Goal: Task Accomplishment & Management: Complete application form

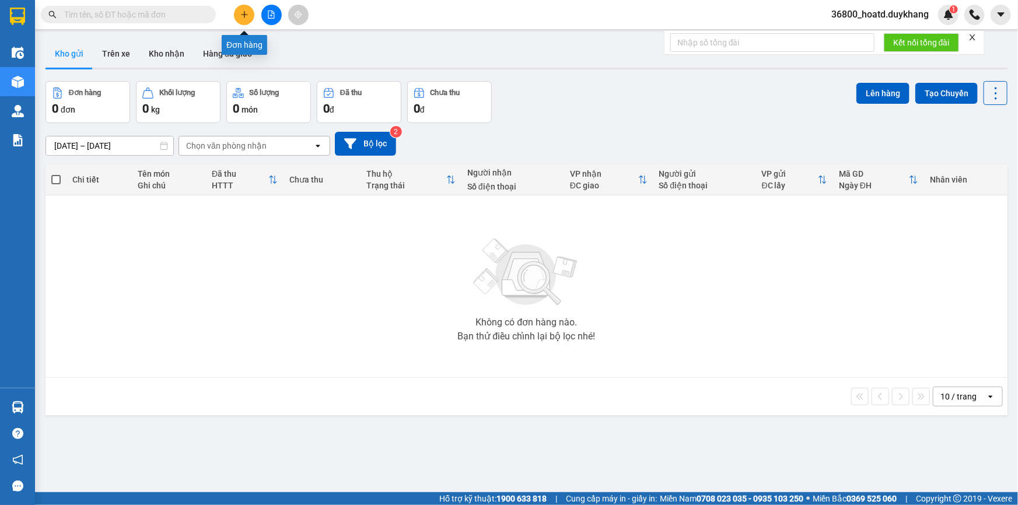
drag, startPoint x: 244, startPoint y: 14, endPoint x: 240, endPoint y: 24, distance: 11.5
click at [244, 15] on icon "plus" at bounding box center [244, 14] width 6 height 1
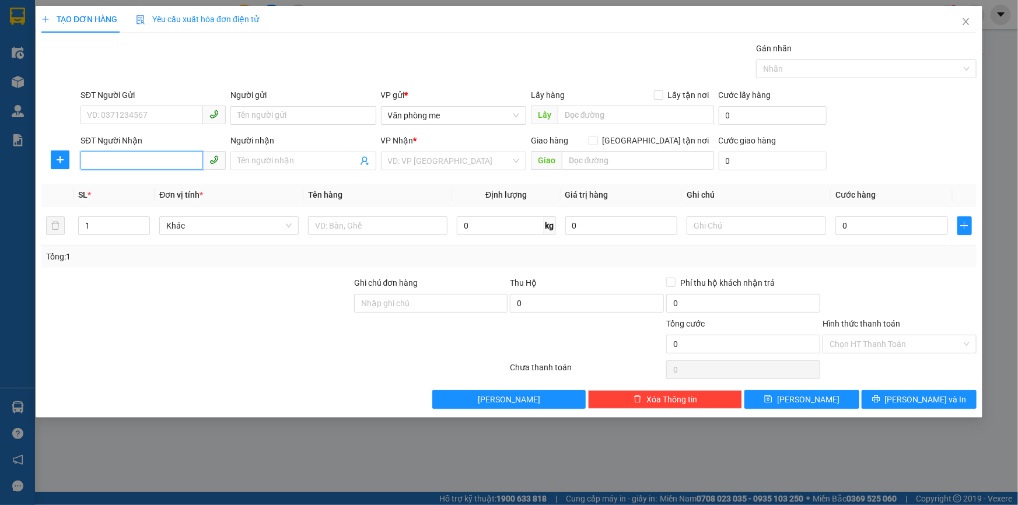
click at [167, 159] on input "SĐT Người Nhận" at bounding box center [141, 160] width 122 height 19
click at [155, 187] on div "0973701998" at bounding box center [152, 184] width 131 height 13
type input "0973701998"
click at [598, 151] on input "text" at bounding box center [638, 160] width 152 height 19
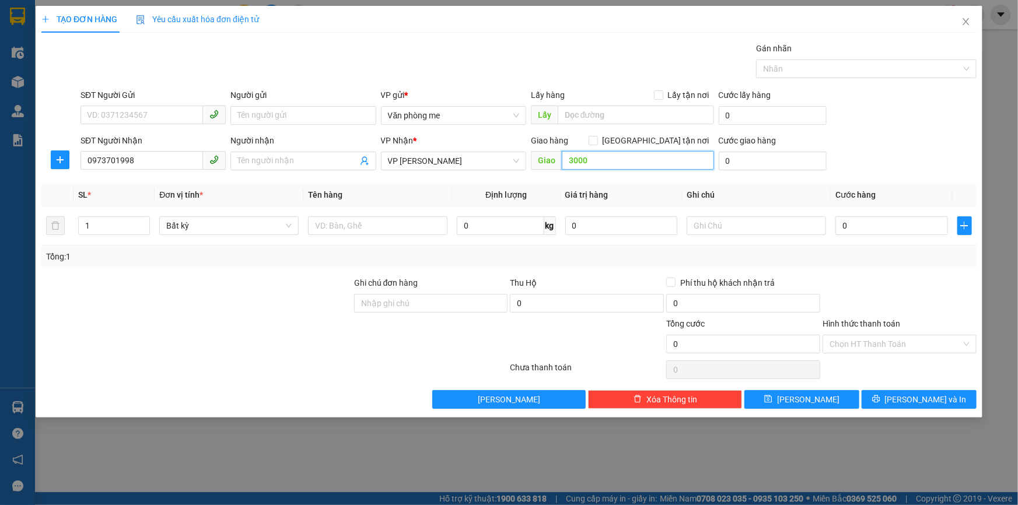
type input "30000"
drag, startPoint x: 593, startPoint y: 160, endPoint x: 574, endPoint y: 160, distance: 19.2
click at [574, 160] on input "30000" at bounding box center [638, 160] width 152 height 19
drag, startPoint x: 568, startPoint y: 160, endPoint x: 612, endPoint y: 160, distance: 44.3
click at [612, 160] on input "30000" at bounding box center [638, 160] width 152 height 19
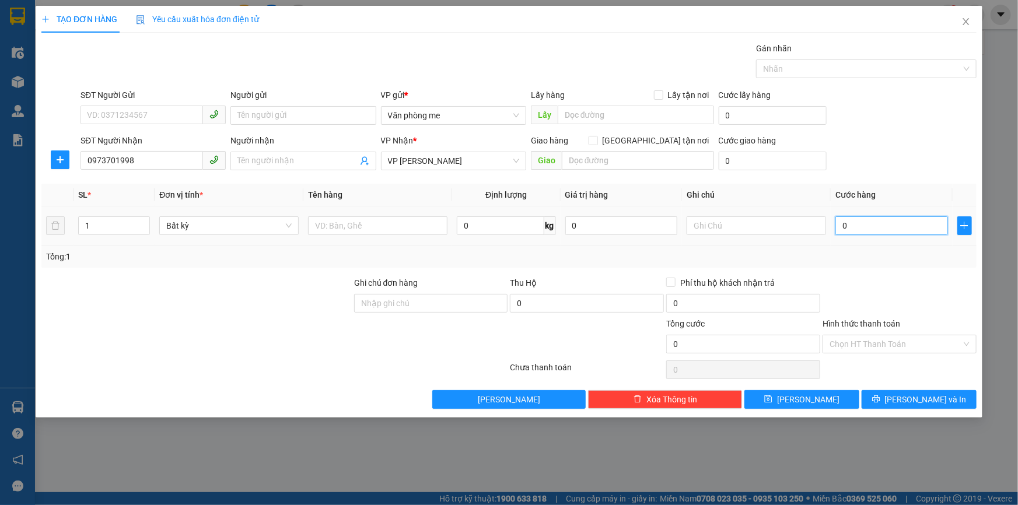
paste input "30.00"
type input "30.000"
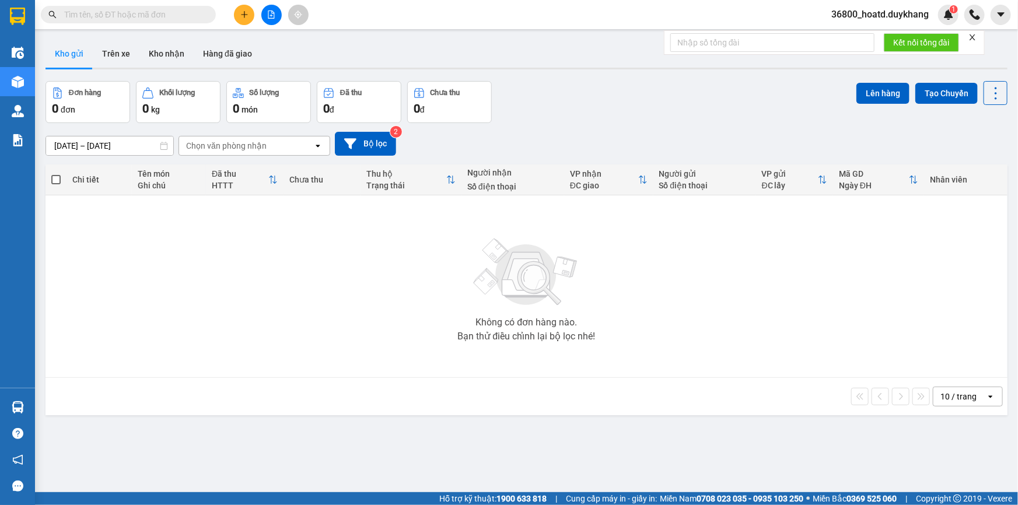
click at [245, 14] on icon "plus" at bounding box center [244, 14] width 6 height 1
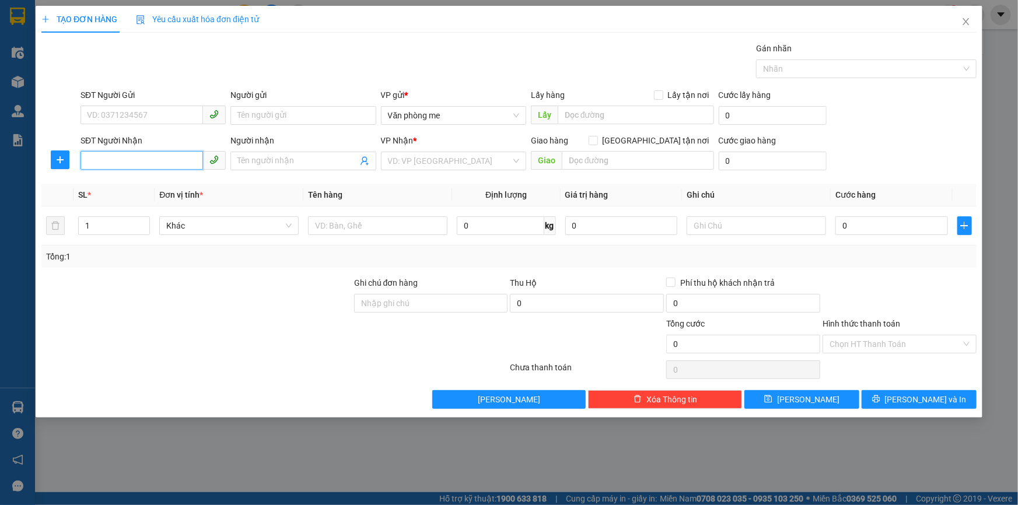
click at [139, 163] on input "SĐT Người Nhận" at bounding box center [141, 160] width 122 height 19
click at [134, 183] on div "0973701998" at bounding box center [152, 184] width 131 height 13
type input "0973701998"
paste input "30.00"
type input "30.000"
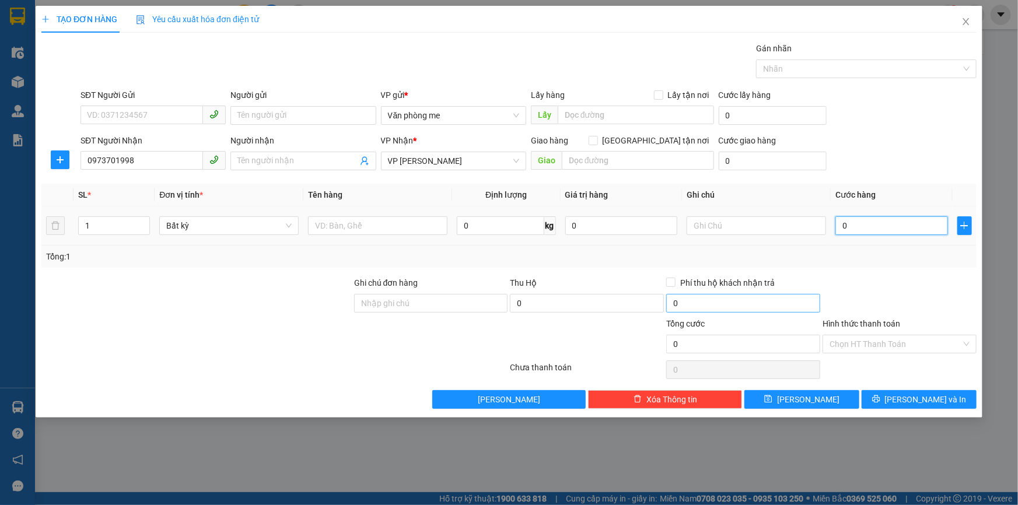
type input "30.000"
drag, startPoint x: 812, startPoint y: 398, endPoint x: 812, endPoint y: 392, distance: 6.4
click at [812, 398] on span "[PERSON_NAME]" at bounding box center [808, 399] width 62 height 13
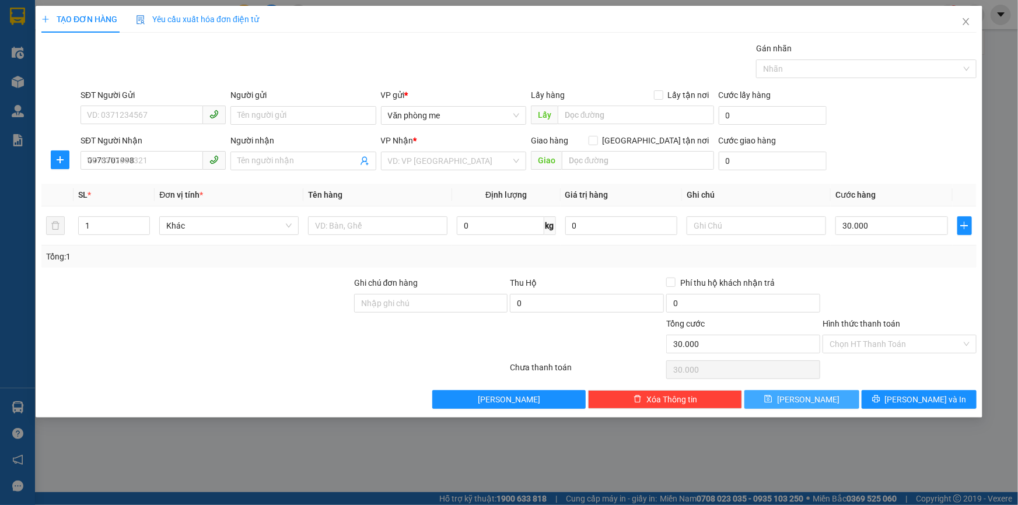
type input "0"
click at [966, 24] on icon "close" at bounding box center [965, 21] width 9 height 9
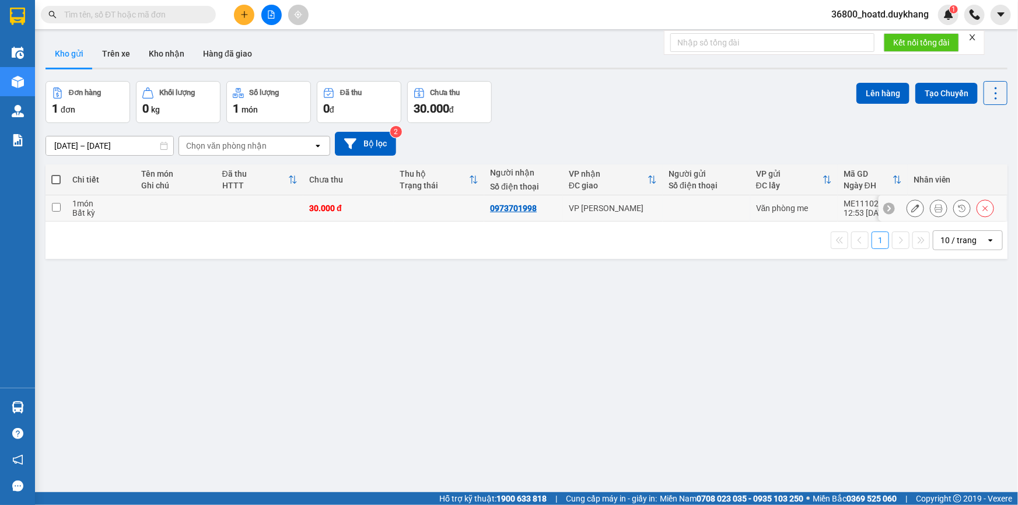
click at [52, 210] on input "checkbox" at bounding box center [56, 207] width 9 height 9
checkbox input "true"
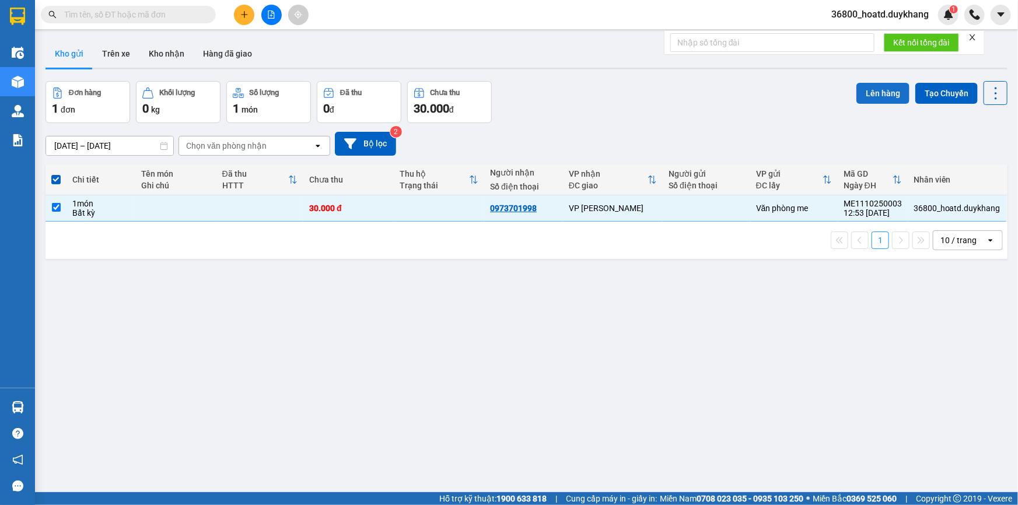
click at [869, 92] on button "Lên hàng" at bounding box center [882, 93] width 53 height 21
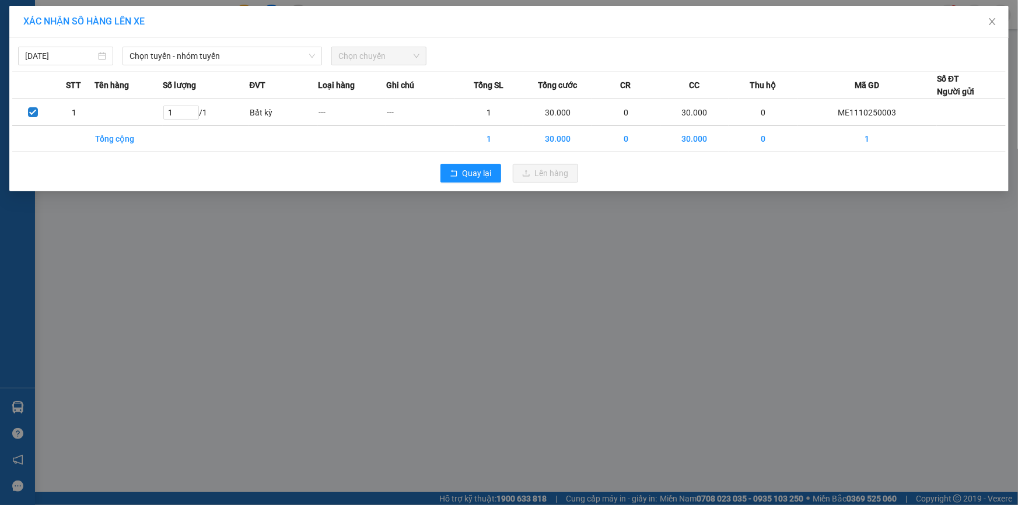
drag, startPoint x: 171, startPoint y: 54, endPoint x: 169, endPoint y: 65, distance: 11.8
click at [171, 58] on span "Chọn tuyến - nhóm tuyến" at bounding box center [221, 55] width 185 height 17
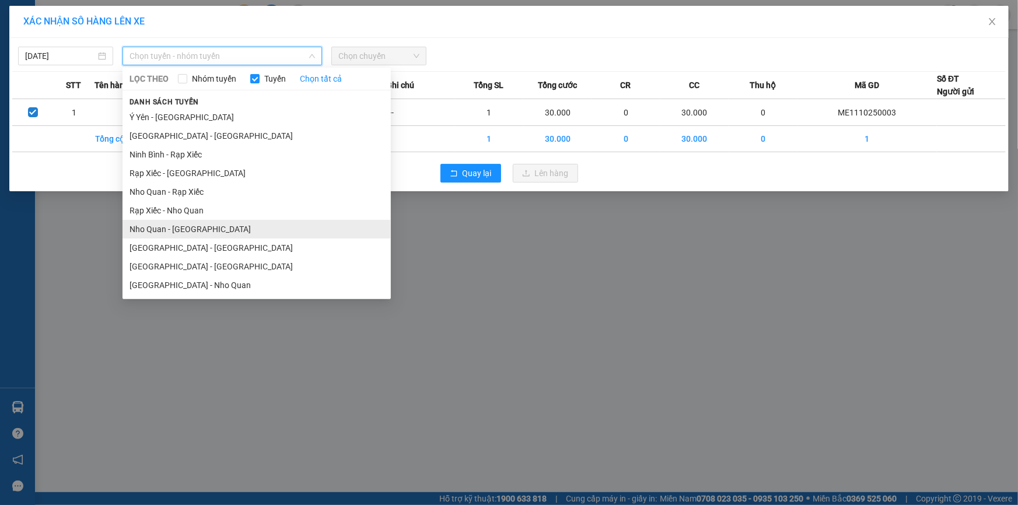
click at [164, 227] on li "Nho Quan - Hà Nội" at bounding box center [256, 229] width 268 height 19
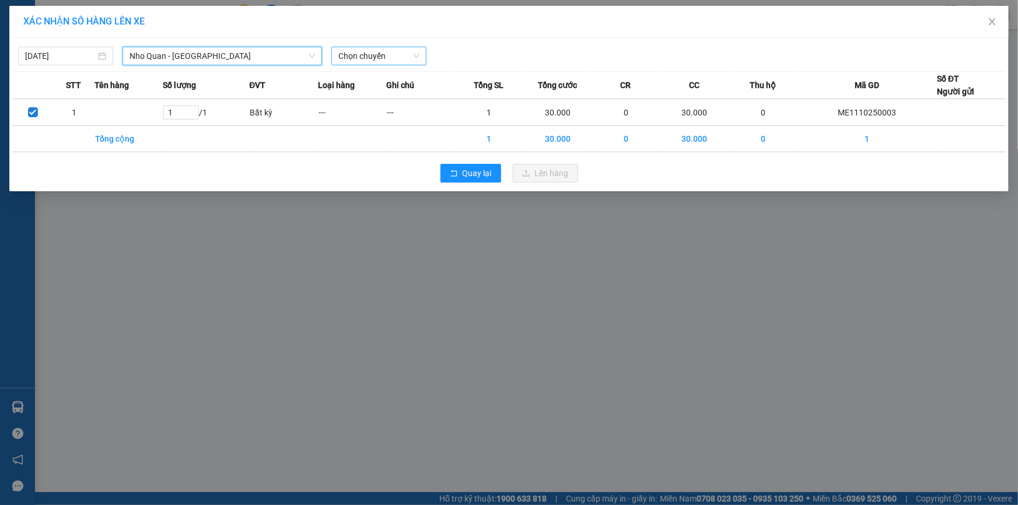
click at [357, 55] on span "Chọn chuyến" at bounding box center [378, 55] width 81 height 17
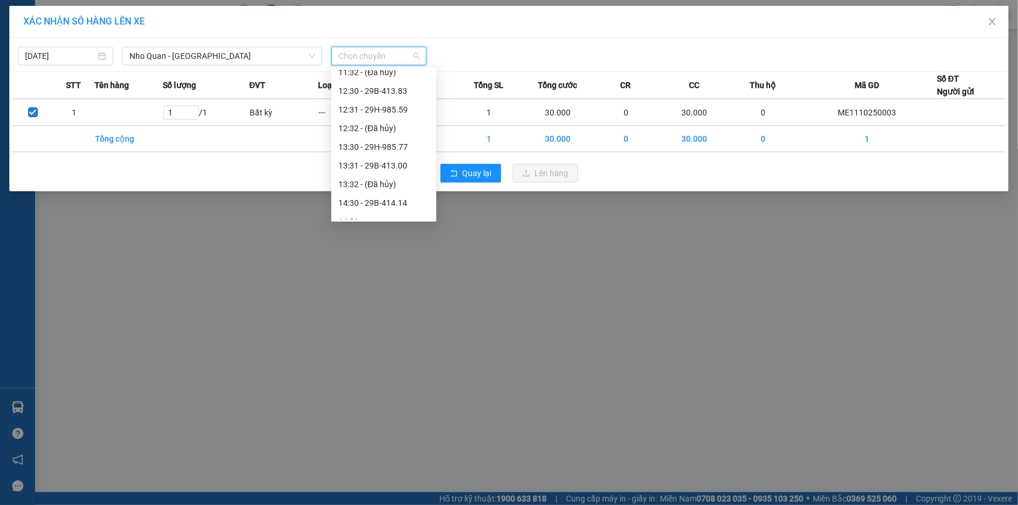
scroll to position [477, 0]
click at [377, 144] on div "13:31 - 29B-413.00" at bounding box center [383, 143] width 91 height 13
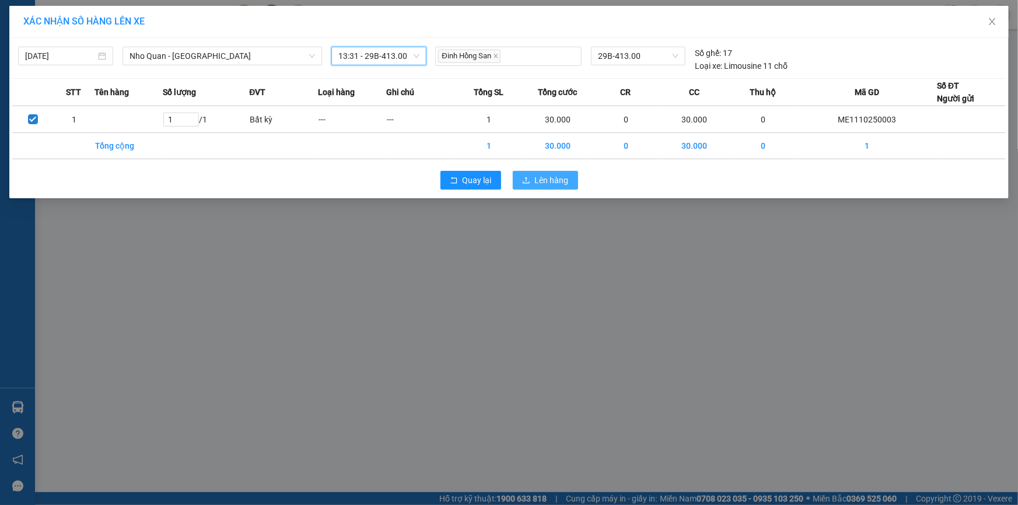
click at [542, 177] on span "Lên hàng" at bounding box center [552, 180] width 34 height 13
